Goal: Check status

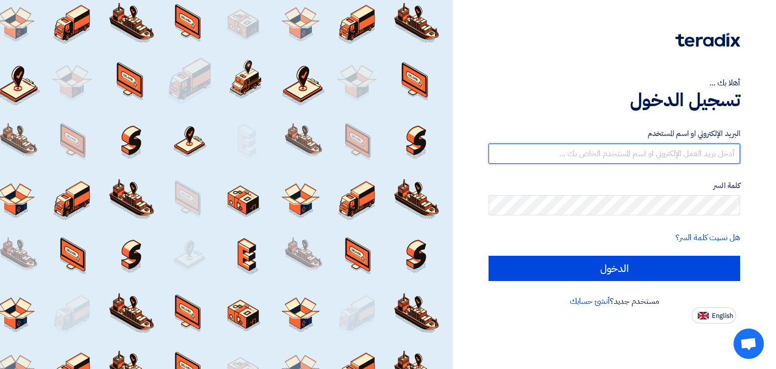
type input "[PERSON_NAME][EMAIL_ADDRESS][DOMAIN_NAME]"
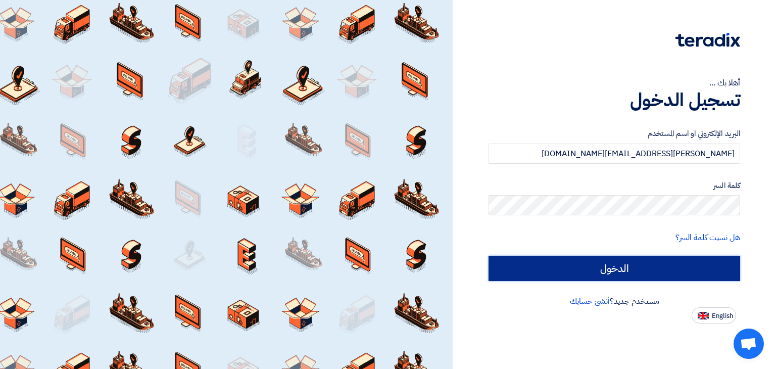
click at [616, 263] on input "الدخول" at bounding box center [613, 267] width 251 height 25
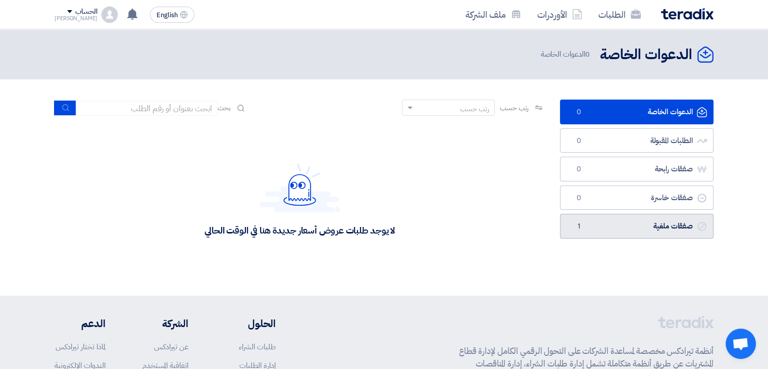
click at [608, 230] on link "صفقات ملغية صفقات ملغية 1" at bounding box center [637, 226] width 154 height 25
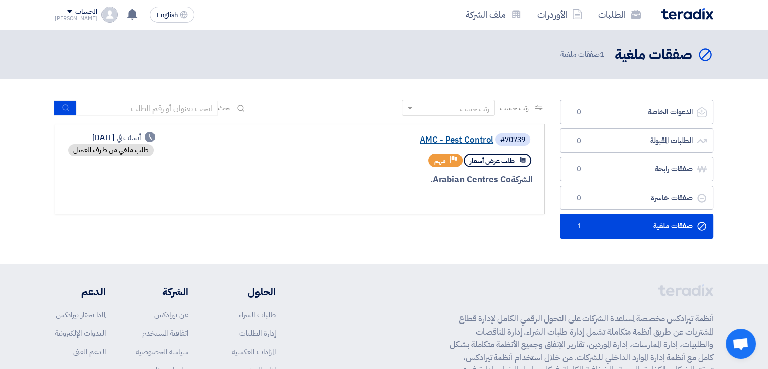
click at [466, 140] on link "AMC - Pest Control" at bounding box center [392, 139] width 202 height 9
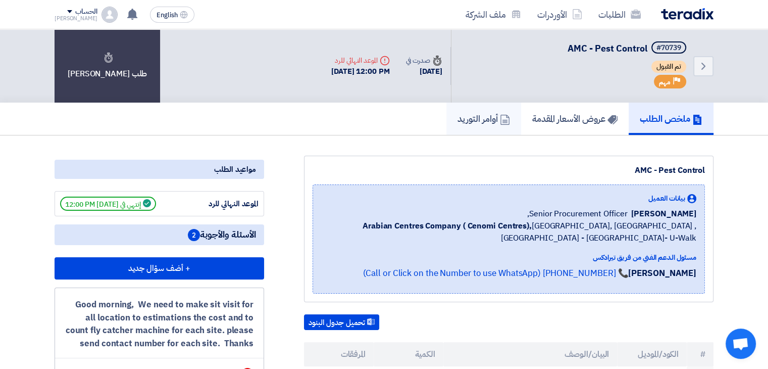
click at [485, 113] on h5 "أوامر التوريد" at bounding box center [483, 119] width 53 height 12
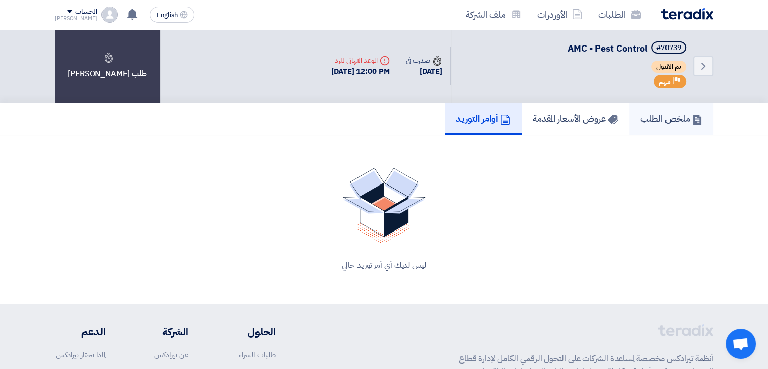
click at [656, 122] on h5 "ملخص الطلب" at bounding box center [671, 119] width 62 height 12
